Goal: Find specific page/section: Find specific page/section

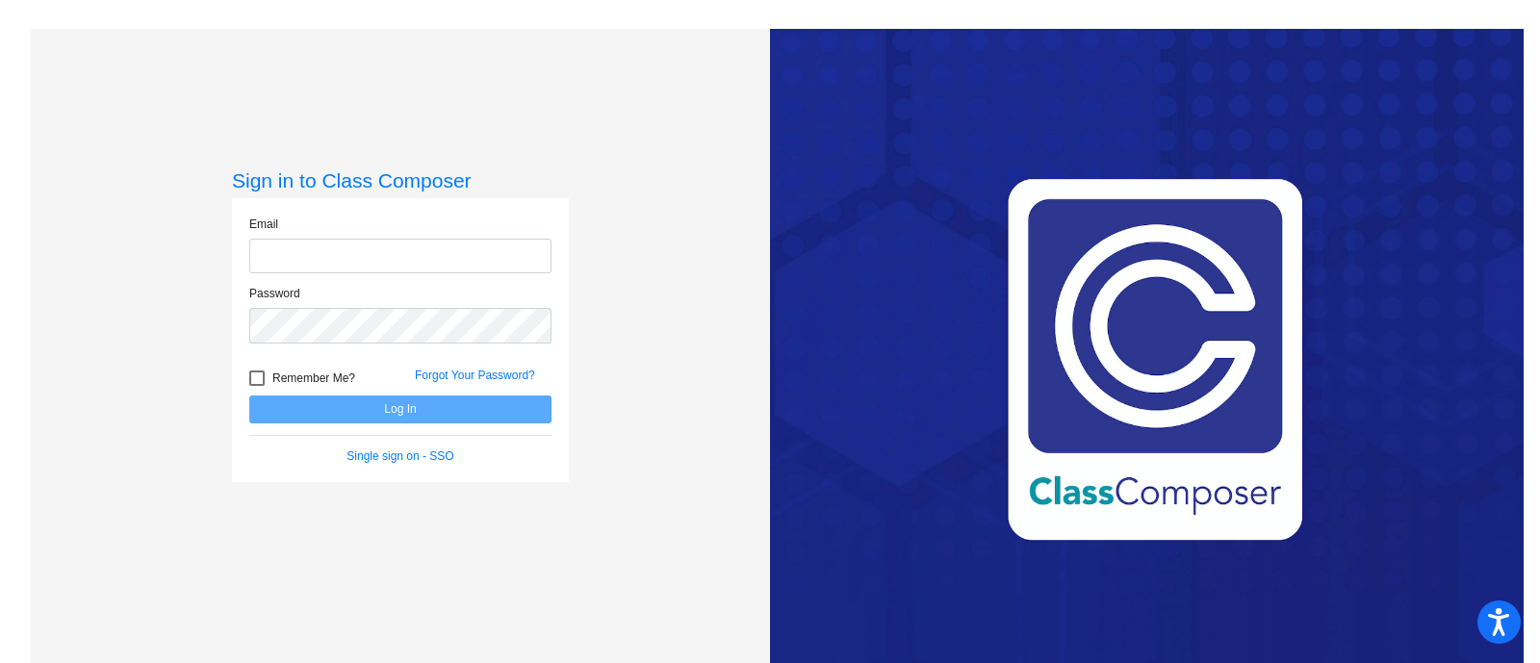
click at [421, 256] on input "email" at bounding box center [400, 257] width 302 height 36
type input "[PERSON_NAME][EMAIL_ADDRESS][PERSON_NAME][DOMAIN_NAME]"
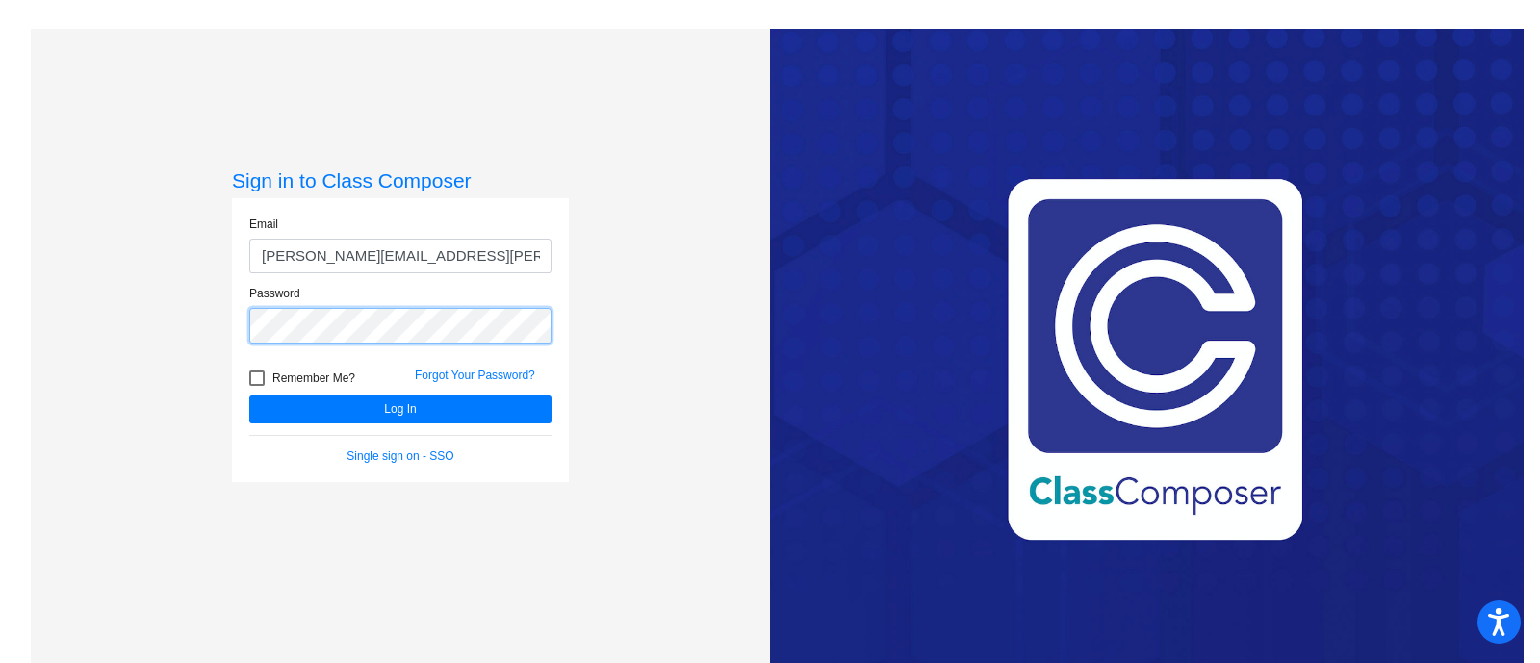
click at [249, 396] on button "Log In" at bounding box center [400, 410] width 302 height 28
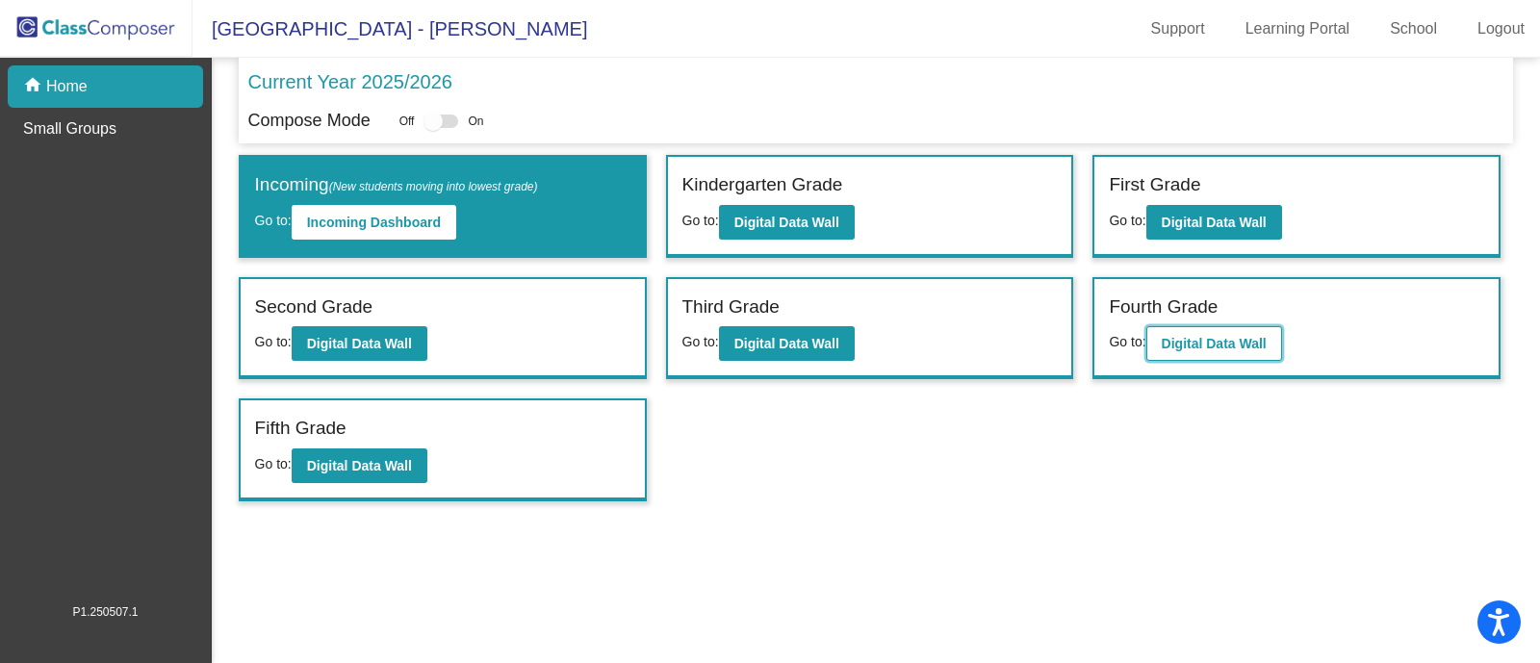
click at [1243, 351] on button "Digital Data Wall" at bounding box center [1214, 343] width 136 height 35
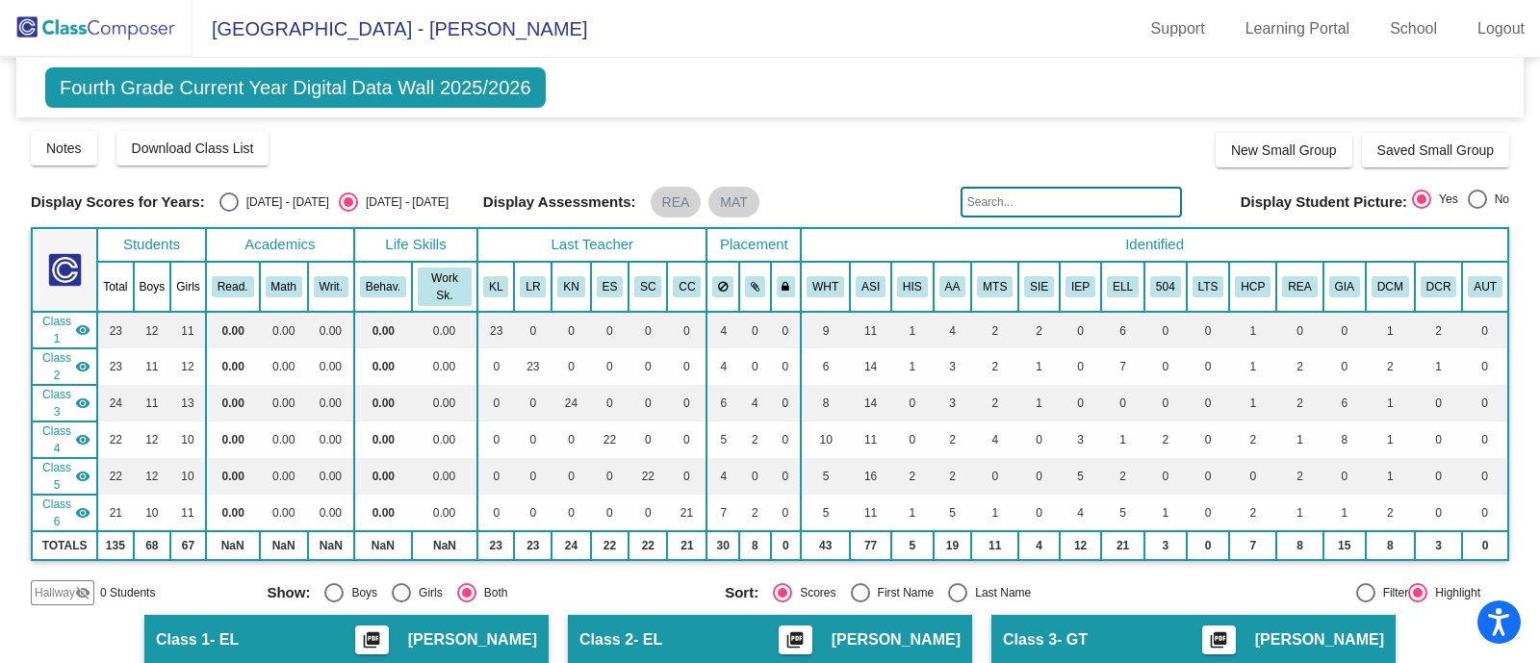
drag, startPoint x: 1528, startPoint y: 120, endPoint x: 1528, endPoint y: 132, distance: 11.5
click at [1528, 132] on mat-sidenav-content "Fourth Grade Current Year Digital Data Wall 2025/2026 Add, Move, or Retain Stud…" at bounding box center [770, 360] width 1540 height 605
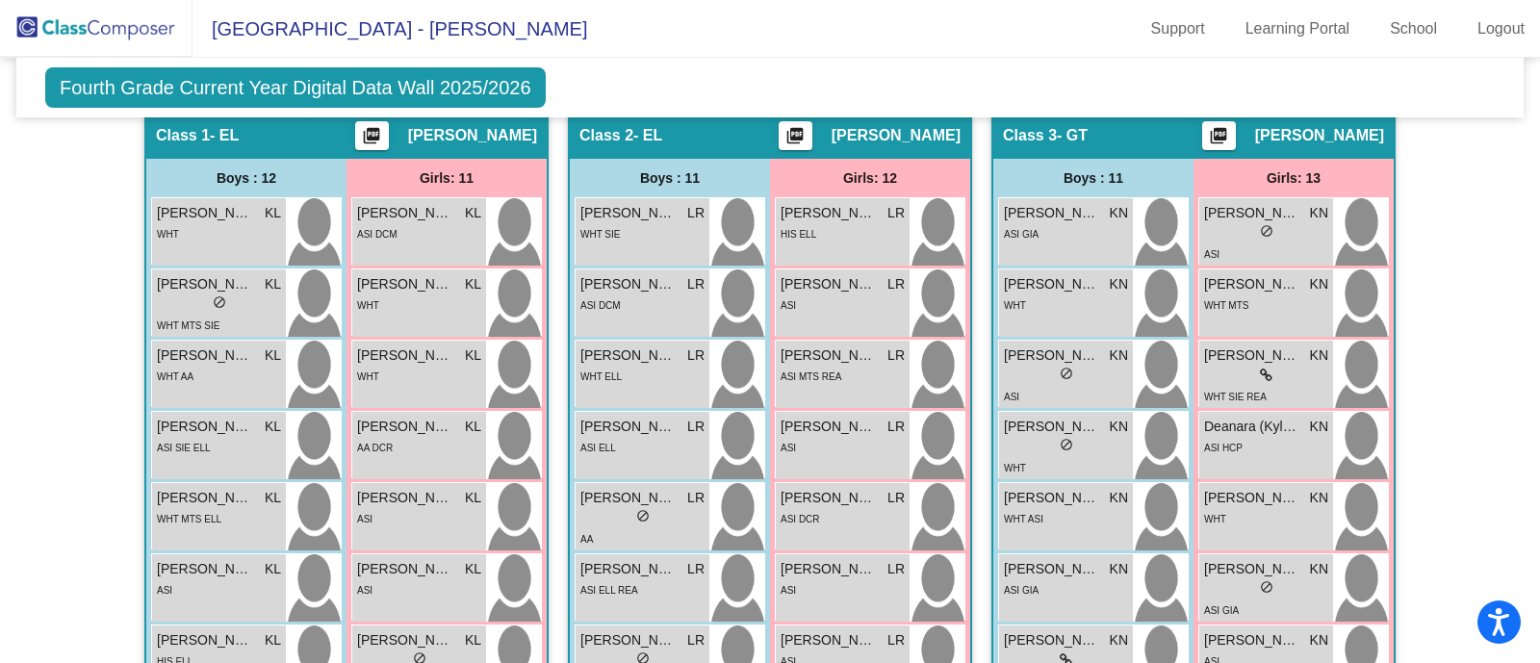
scroll to position [473, 0]
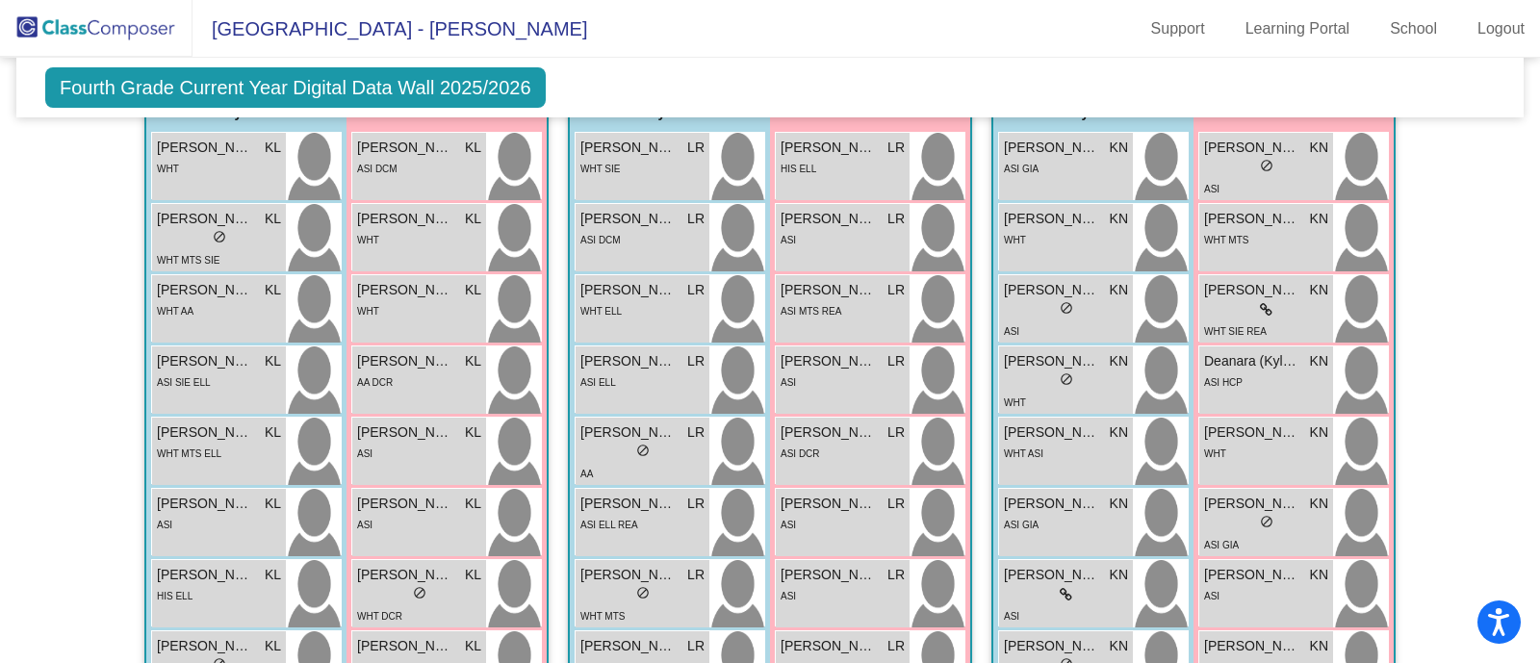
scroll to position [618, 0]
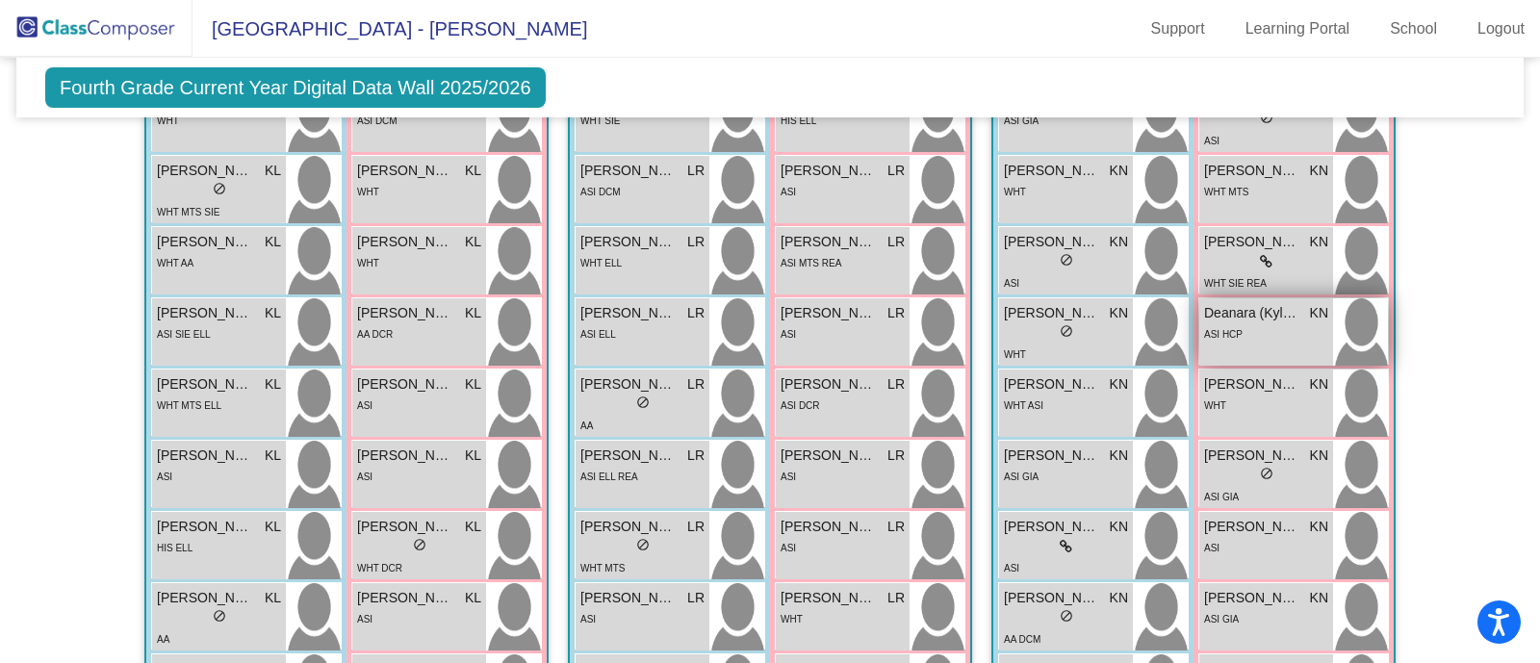
click at [1253, 323] on div "ASI HCP" at bounding box center [1266, 333] width 124 height 20
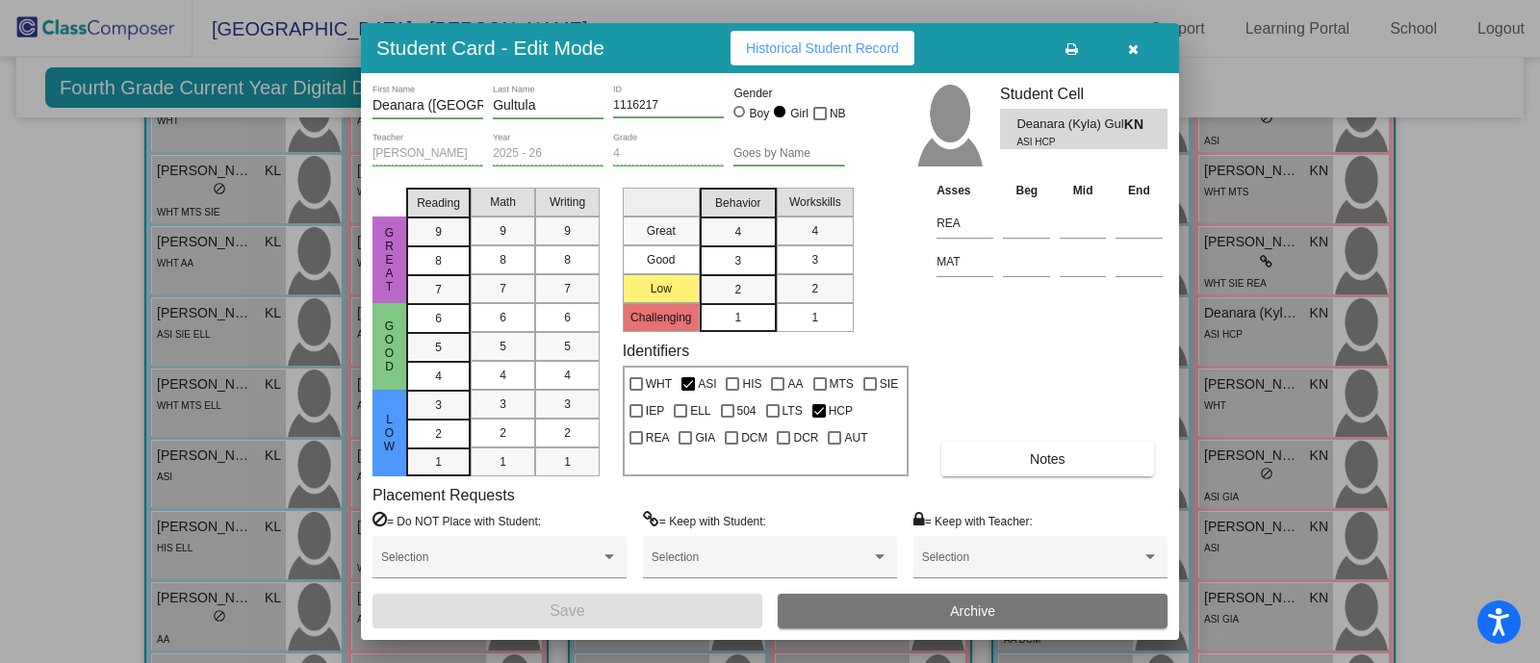
click at [1448, 192] on div at bounding box center [770, 331] width 1540 height 663
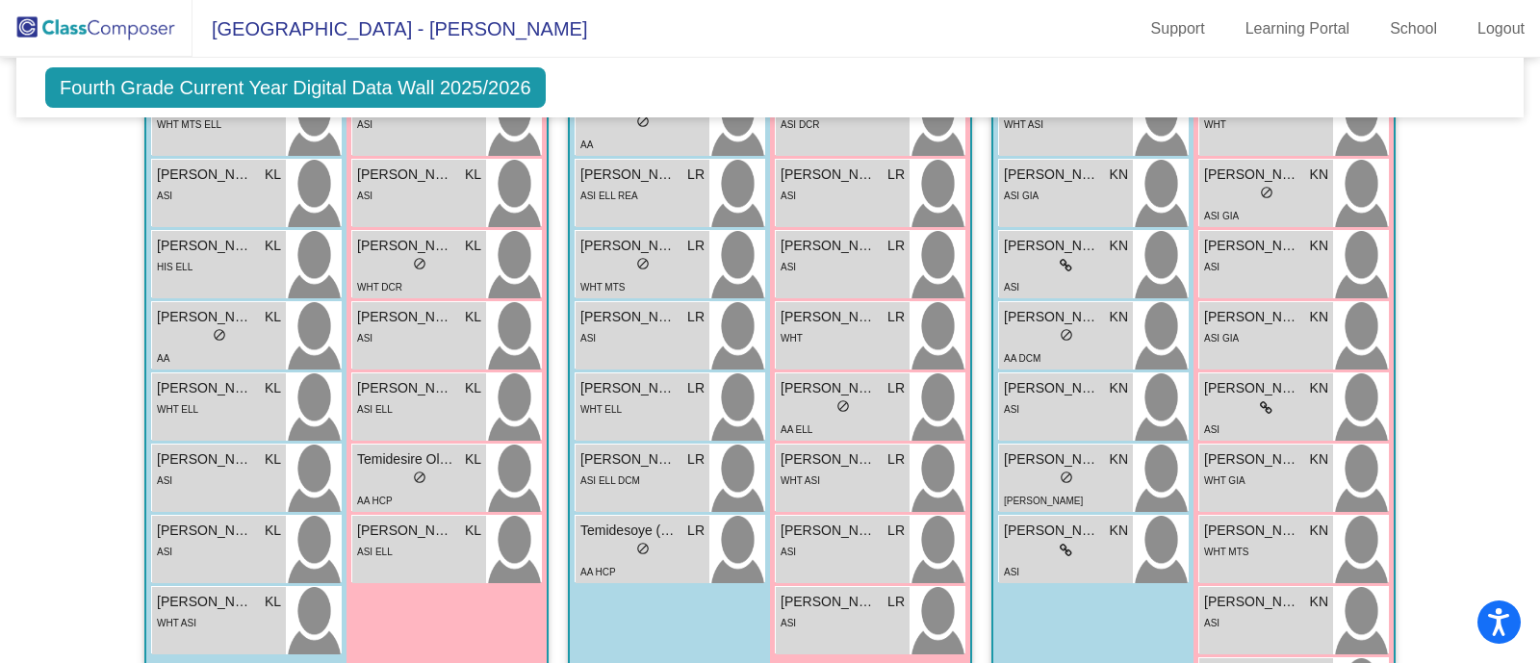
scroll to position [902, 0]
